Goal: Communication & Community: Connect with others

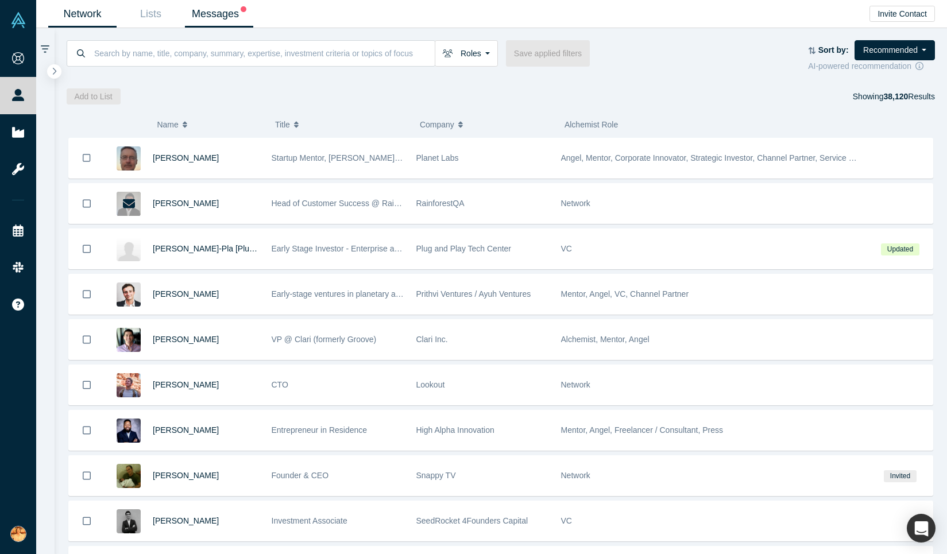
click at [220, 6] on link "Messages" at bounding box center [219, 14] width 68 height 27
